Goal: Information Seeking & Learning: Learn about a topic

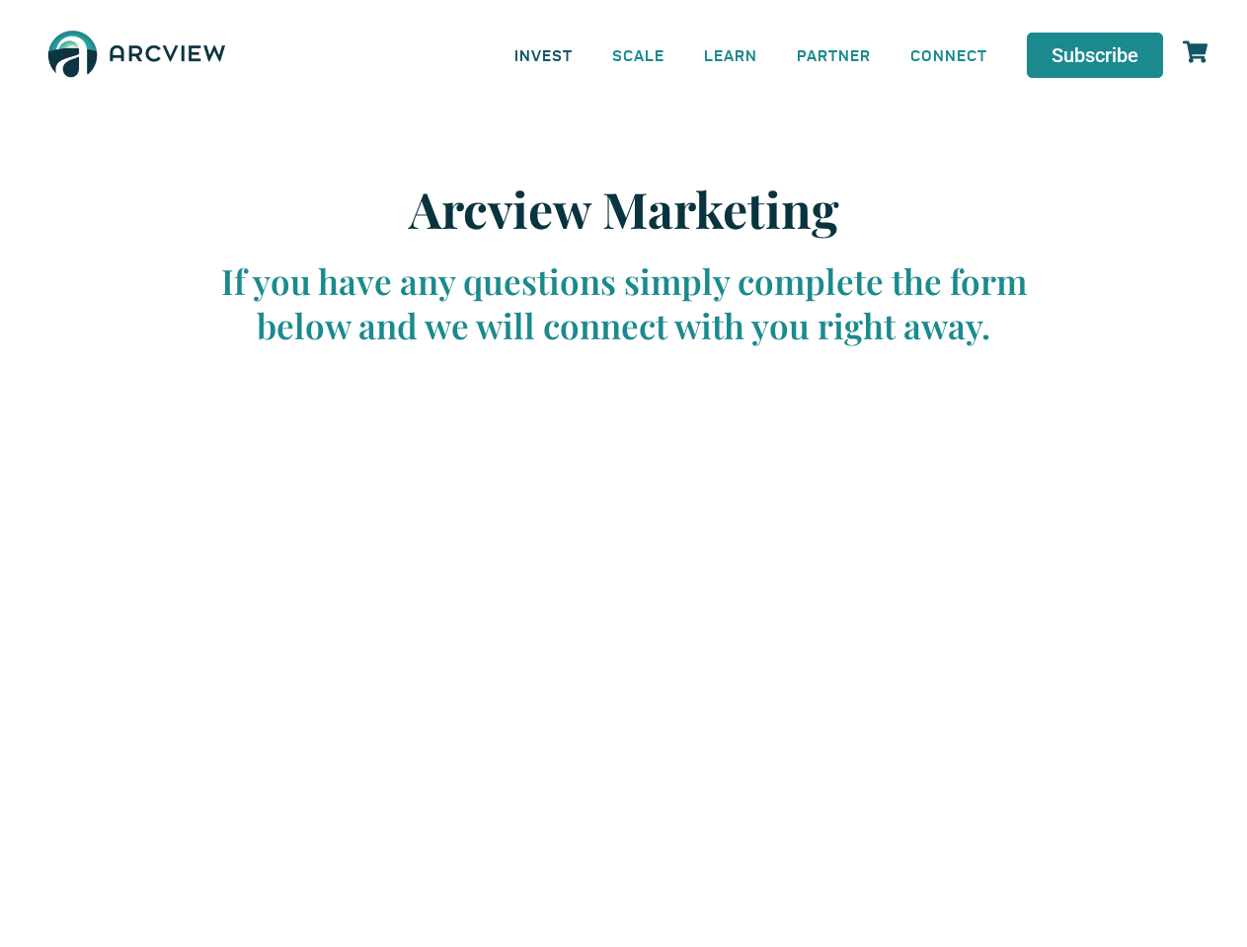
click at [543, 54] on link "INVEST" at bounding box center [543, 55] width 98 height 44
click at [639, 54] on link "SCALE" at bounding box center [638, 55] width 92 height 44
click at [730, 54] on link "LEARN" at bounding box center [730, 55] width 93 height 44
click at [948, 54] on link "CONNECT" at bounding box center [948, 55] width 116 height 44
